Goal: Task Accomplishment & Management: Manage account settings

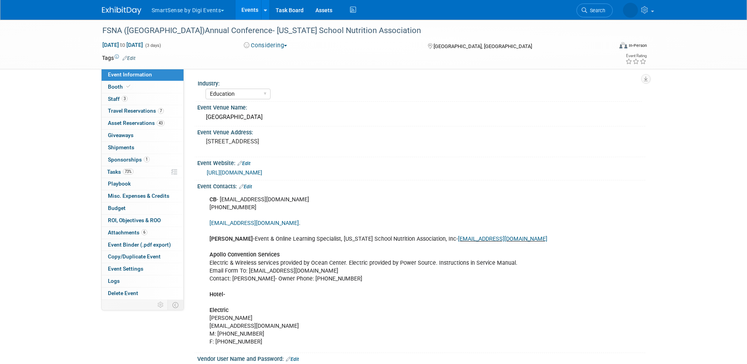
select select "Education"
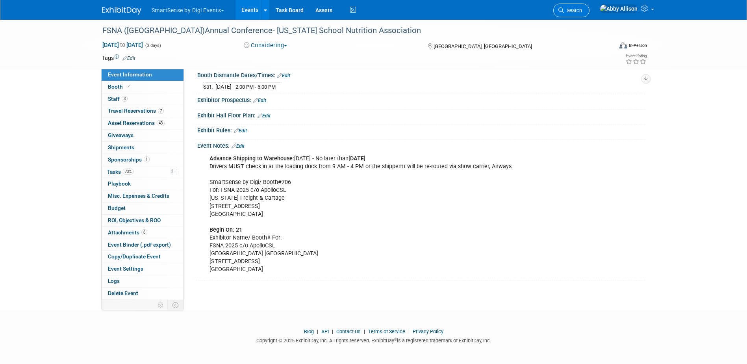
click at [590, 6] on link "Search" at bounding box center [571, 11] width 36 height 14
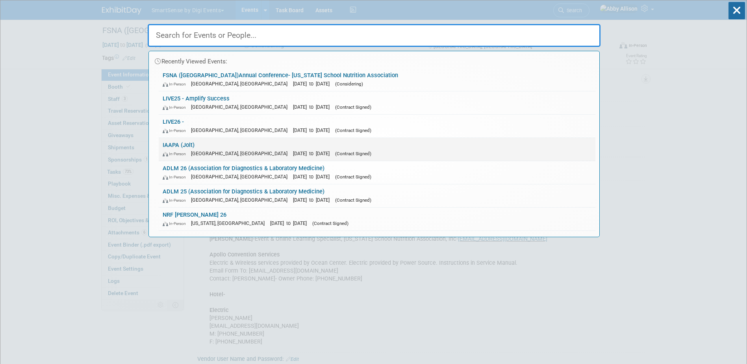
click at [188, 152] on span "In-Person" at bounding box center [176, 153] width 27 height 5
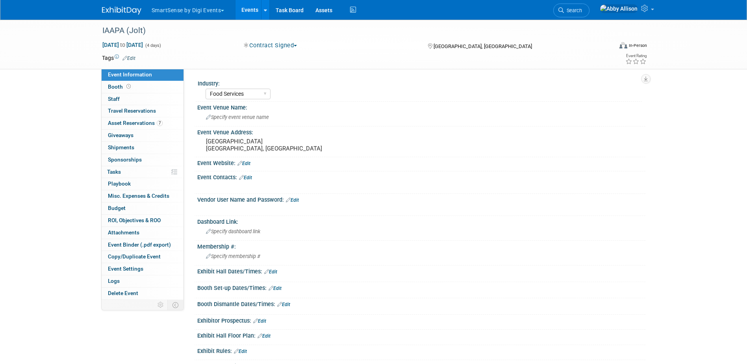
select select "Food Services"
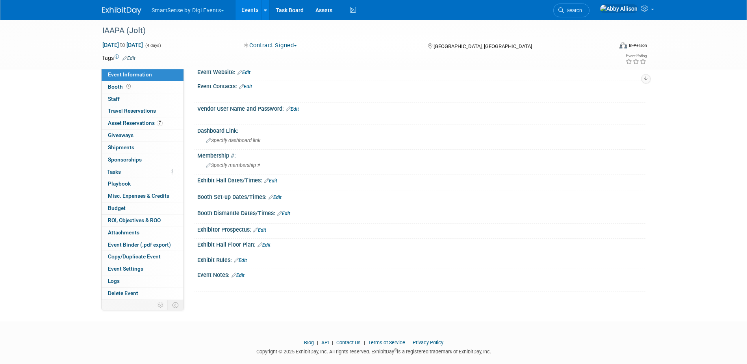
scroll to position [104, 0]
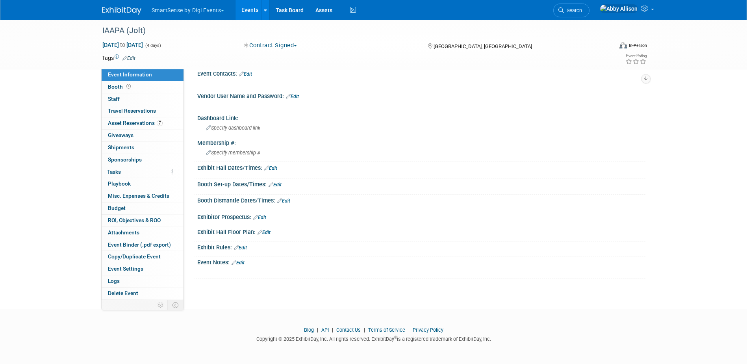
click at [242, 262] on link "Edit" at bounding box center [238, 263] width 13 height 6
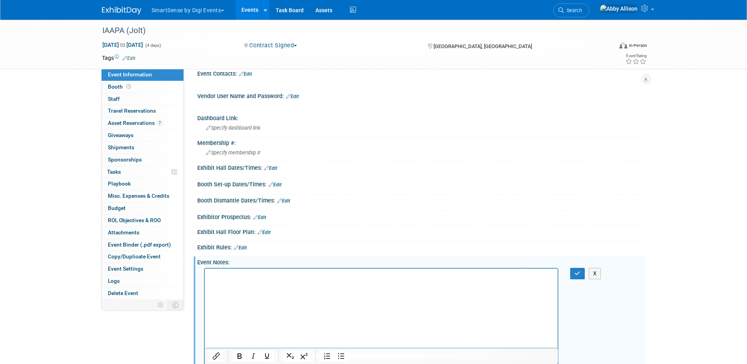
scroll to position [106, 0]
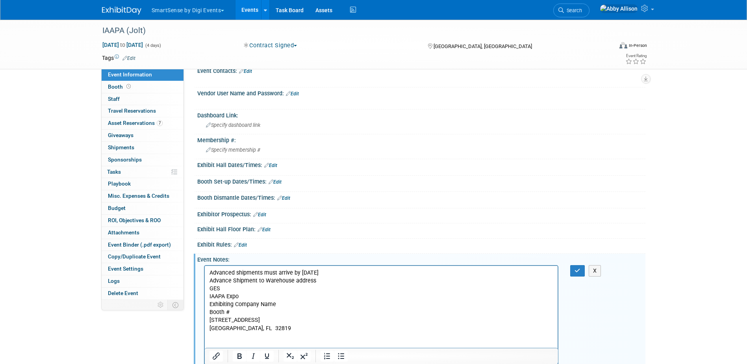
click at [319, 273] on p "Advanced shipments must arrive by [DATE]" at bounding box center [381, 273] width 344 height 8
drag, startPoint x: 210, startPoint y: 272, endPoint x: 261, endPoint y: 273, distance: 51.2
click at [261, 273] on p "Advanced shipments must arrive by [DATE]" at bounding box center [381, 273] width 344 height 8
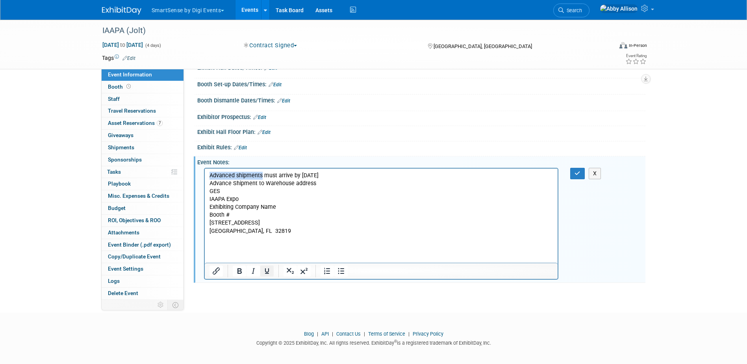
scroll to position [208, 0]
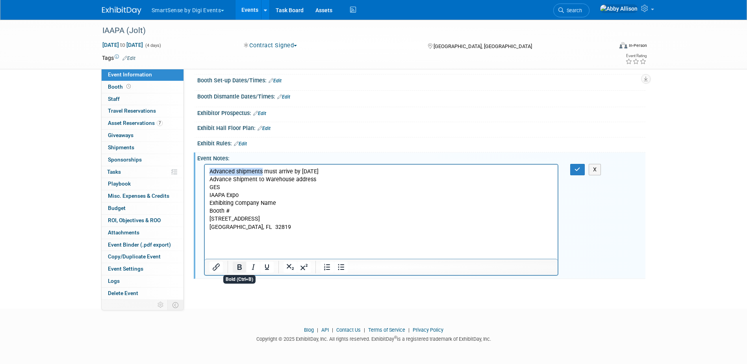
click at [242, 269] on icon "Bold" at bounding box center [239, 266] width 9 height 9
drag, startPoint x: 320, startPoint y: 172, endPoint x: 302, endPoint y: 171, distance: 17.7
click at [302, 171] on p "Advanced shipments must arrive by [DATE]" at bounding box center [381, 171] width 344 height 8
click at [323, 192] on p "GES IAAPA Expo Exhibiting Company Name Booth # [STREET_ADDRESS]" at bounding box center [381, 211] width 344 height 56
drag, startPoint x: 324, startPoint y: 170, endPoint x: 302, endPoint y: 174, distance: 22.4
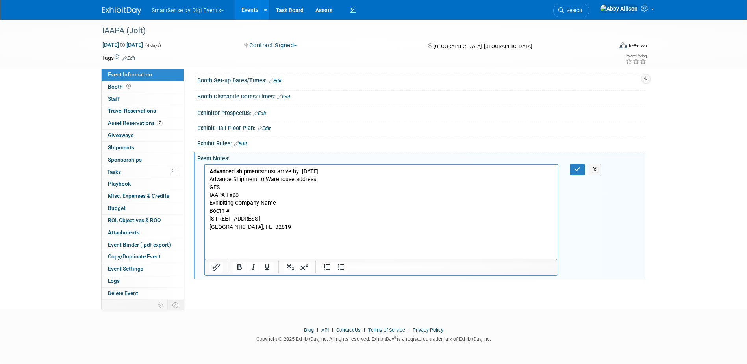
click at [302, 174] on p "Advanced shipments must arrive by [DATE]" at bounding box center [381, 171] width 344 height 8
click at [237, 270] on icon "Bold" at bounding box center [239, 266] width 9 height 9
click at [315, 169] on b "[DATE]" at bounding box center [307, 171] width 17 height 7
click at [320, 169] on p "Advanced shipments must arrive by [DATE]" at bounding box center [381, 171] width 344 height 8
click at [574, 174] on button "button" at bounding box center [577, 169] width 15 height 11
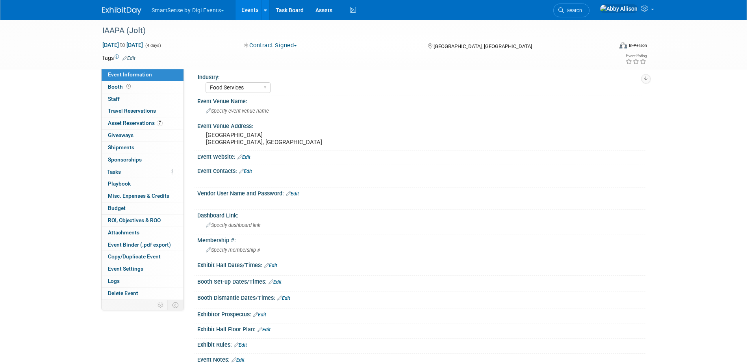
scroll to position [0, 0]
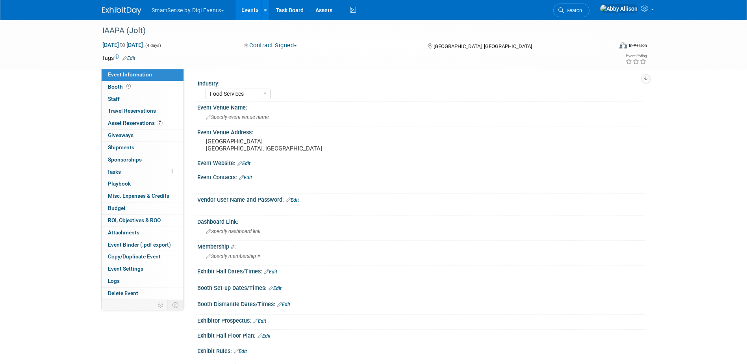
click at [250, 176] on link "Edit" at bounding box center [245, 178] width 13 height 6
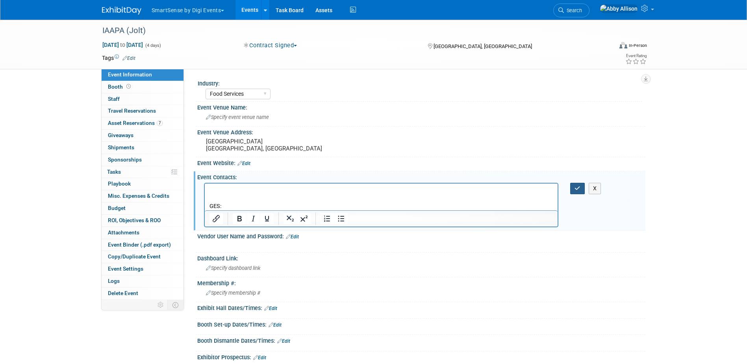
click at [574, 189] on button "button" at bounding box center [577, 188] width 15 height 11
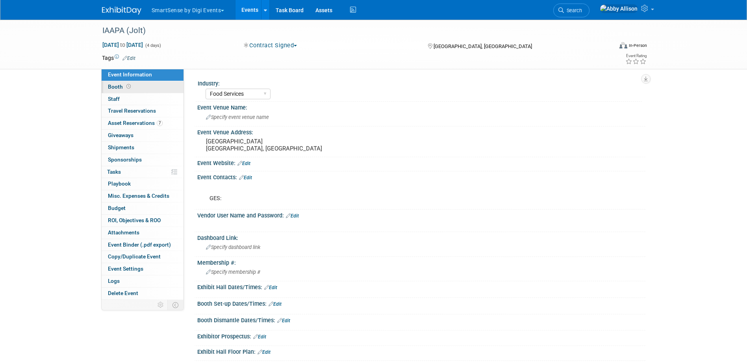
click at [114, 87] on span "Booth" at bounding box center [120, 86] width 24 height 6
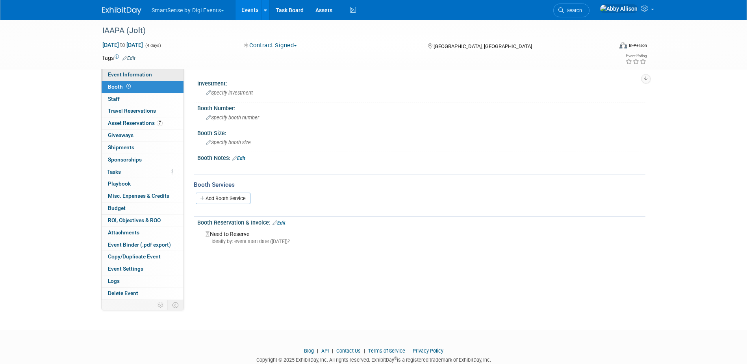
click at [116, 75] on span "Event Information" at bounding box center [130, 74] width 44 height 6
select select "Food Services"
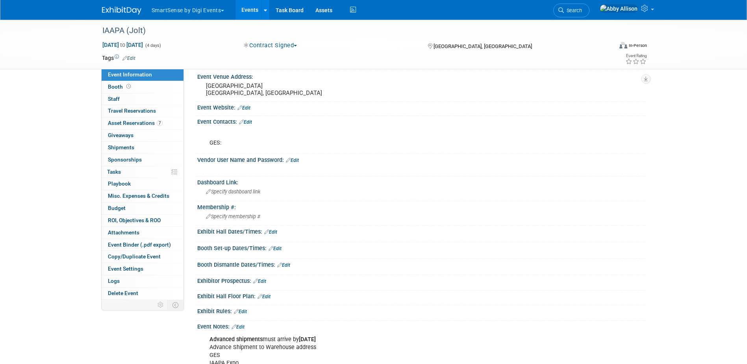
scroll to position [79, 0]
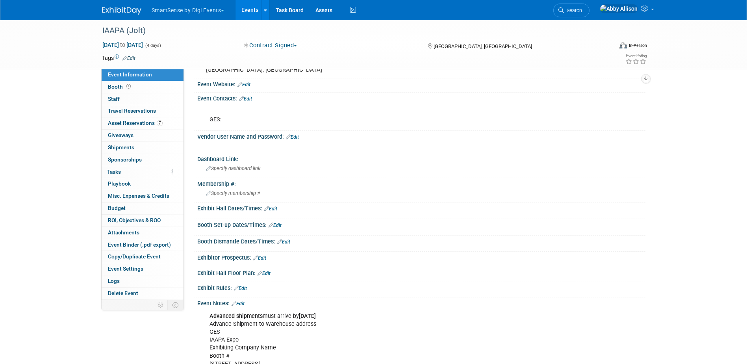
click at [293, 136] on link "Edit" at bounding box center [292, 137] width 13 height 6
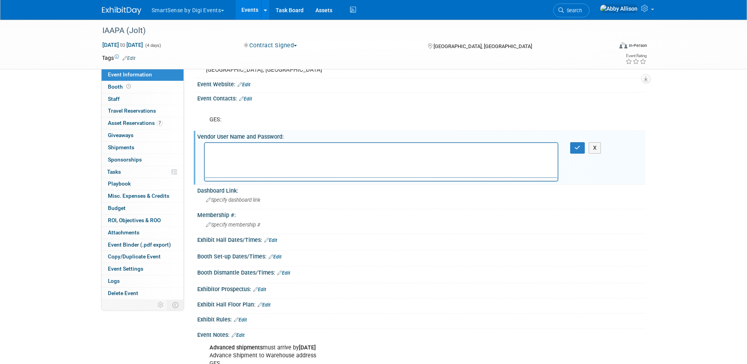
scroll to position [0, 0]
click at [251, 99] on link "Edit" at bounding box center [245, 99] width 13 height 6
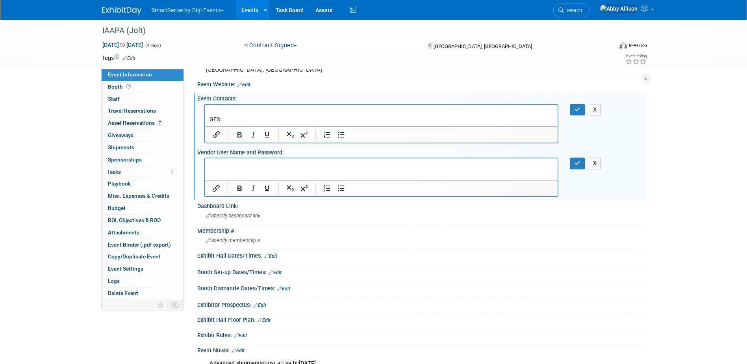
click at [234, 122] on p "GES:" at bounding box center [381, 116] width 344 height 16
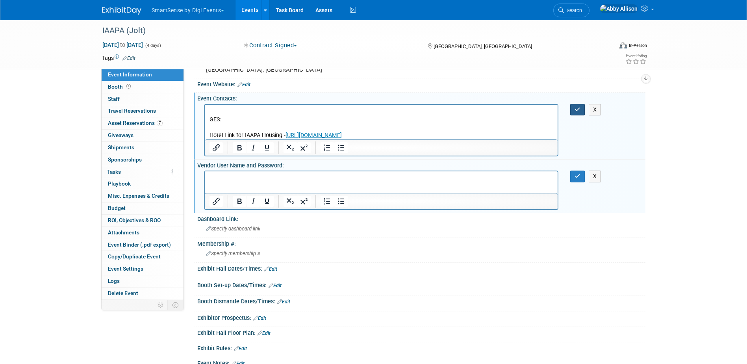
click at [575, 110] on icon "button" at bounding box center [578, 110] width 6 height 6
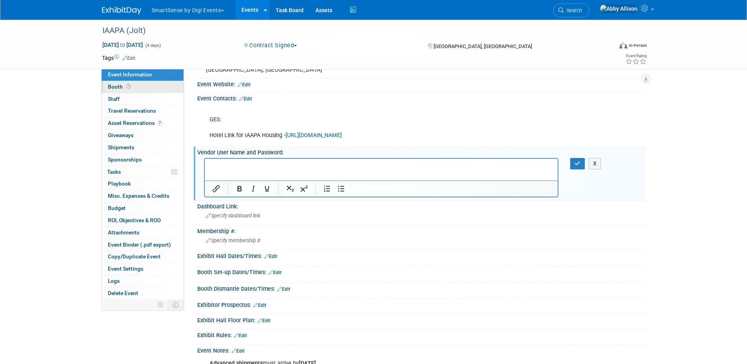
click at [112, 86] on span "Booth" at bounding box center [120, 86] width 24 height 6
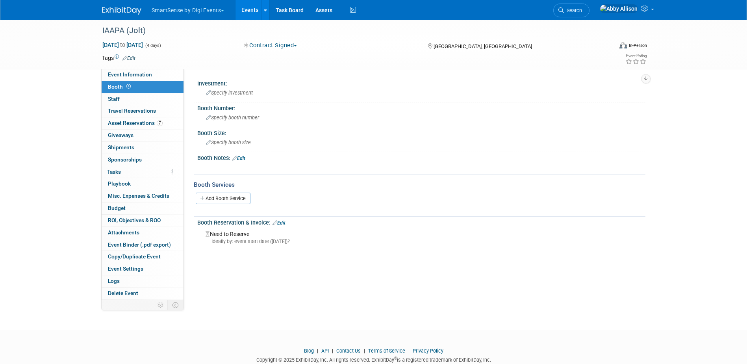
click at [244, 159] on link "Edit" at bounding box center [238, 159] width 13 height 6
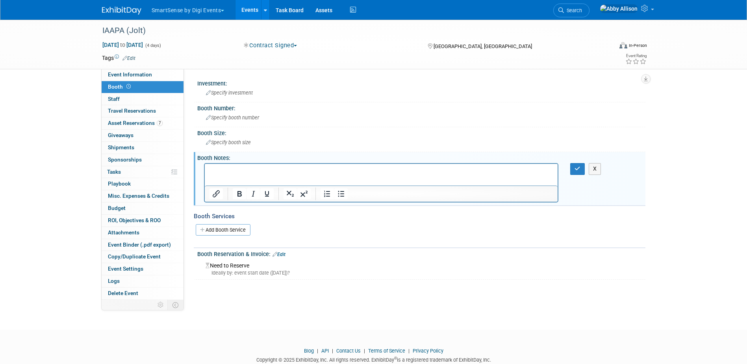
click at [290, 167] on p "Rich Text Area. Press ALT-0 for help." at bounding box center [381, 171] width 344 height 8
paste body "Rich Text Area. Press ALT-0 for help."
click at [326, 169] on p "5 staff badges, $350 per badge after that" at bounding box center [381, 171] width 344 height 8
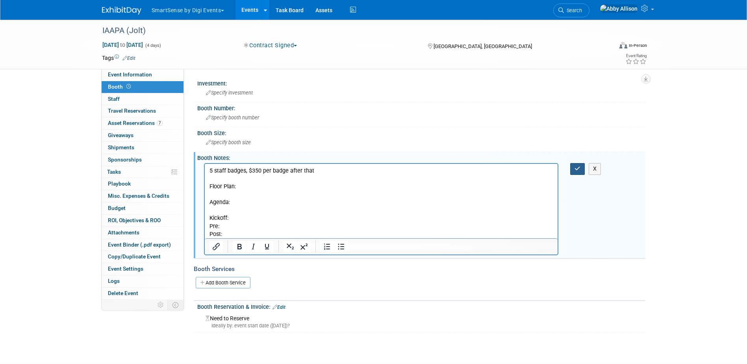
click at [575, 170] on icon "button" at bounding box center [578, 169] width 6 height 6
